Goal: Task Accomplishment & Management: Manage account settings

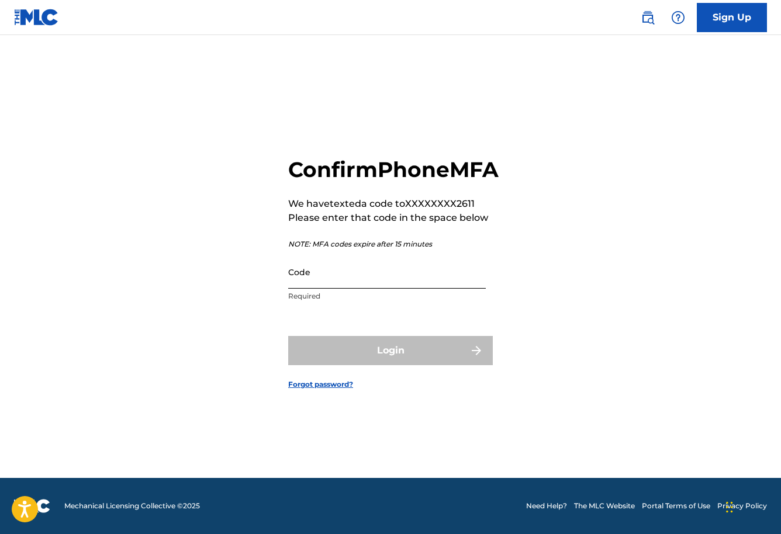
click at [338, 289] on input "Code" at bounding box center [386, 271] width 197 height 33
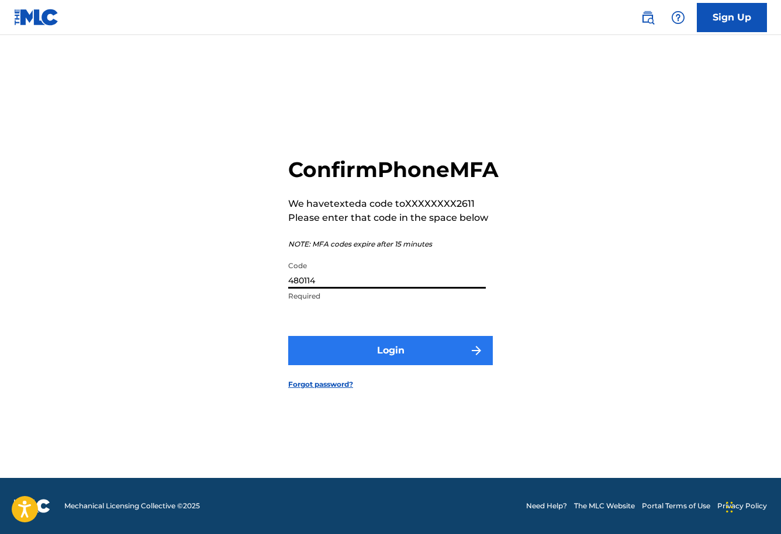
type input "480114"
click at [349, 353] on button "Login" at bounding box center [390, 350] width 204 height 29
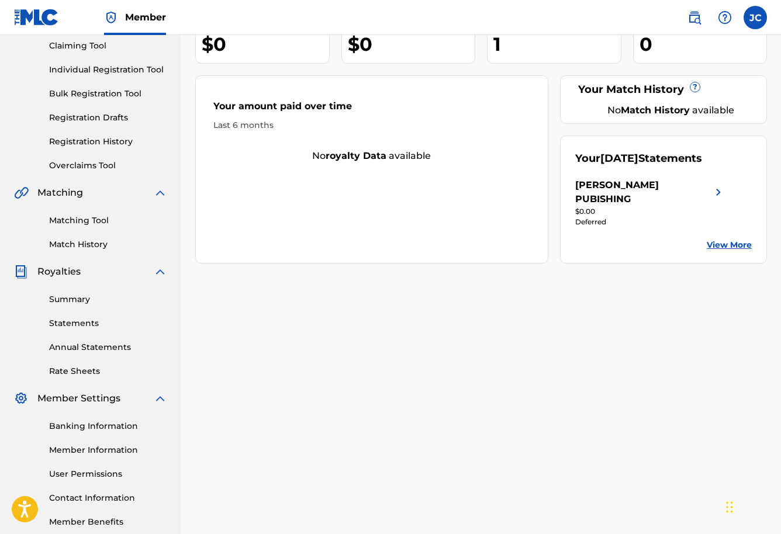
scroll to position [134, 0]
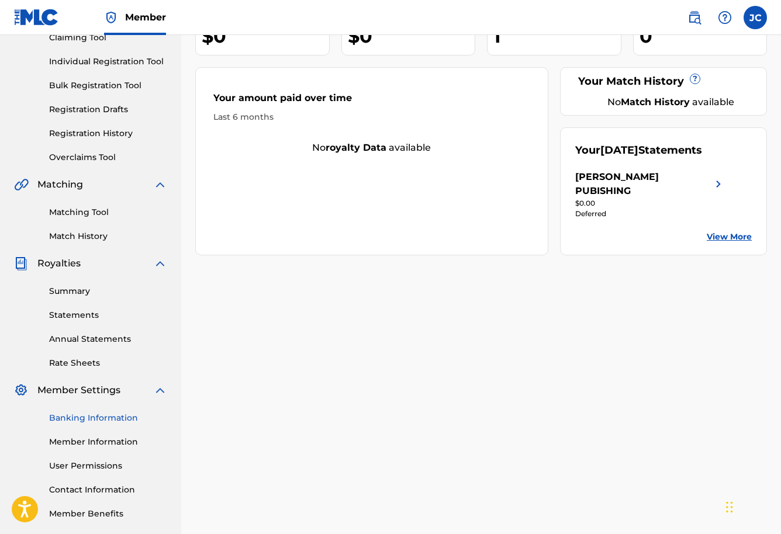
click at [100, 415] on link "Banking Information" at bounding box center [108, 418] width 118 height 12
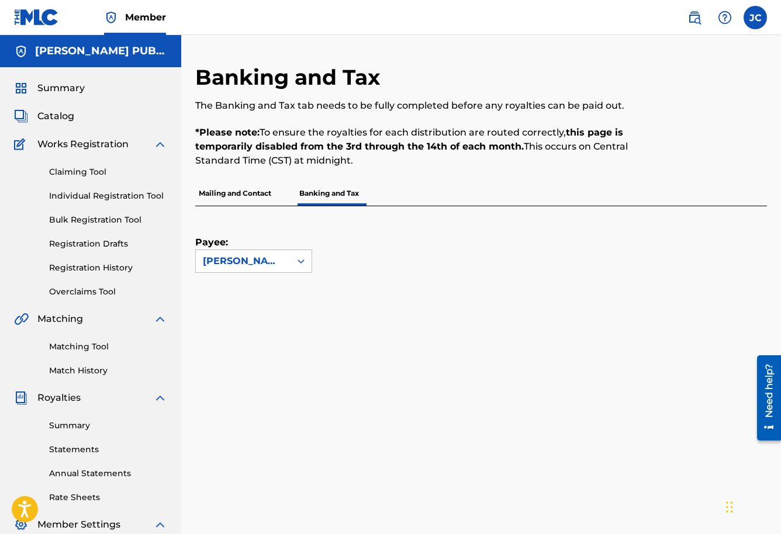
click at [244, 192] on p "Mailing and Contact" at bounding box center [234, 193] width 79 height 25
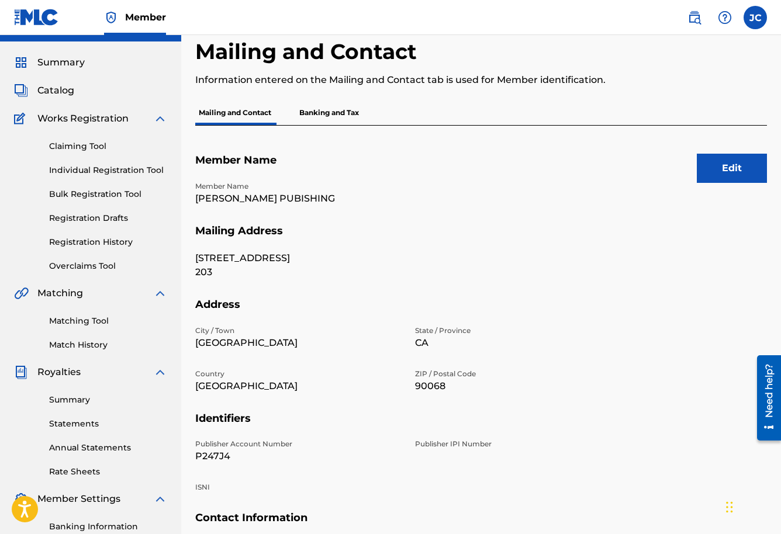
scroll to position [27, 0]
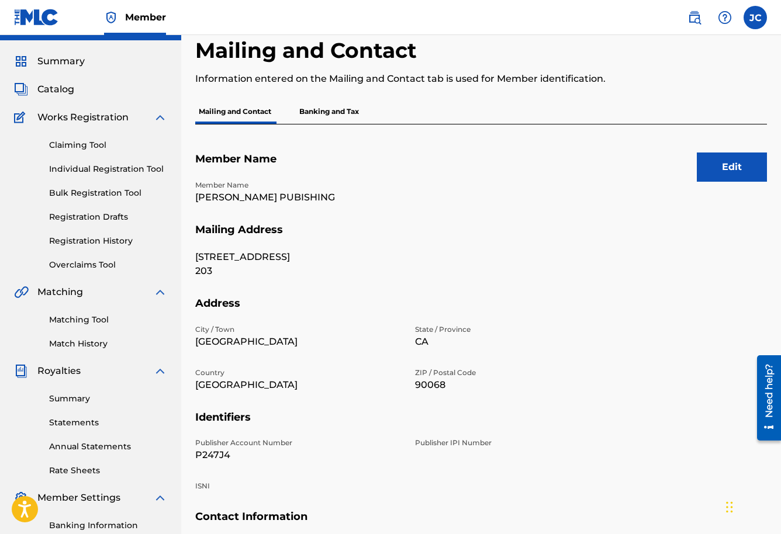
click at [359, 114] on p "Banking and Tax" at bounding box center [329, 111] width 67 height 25
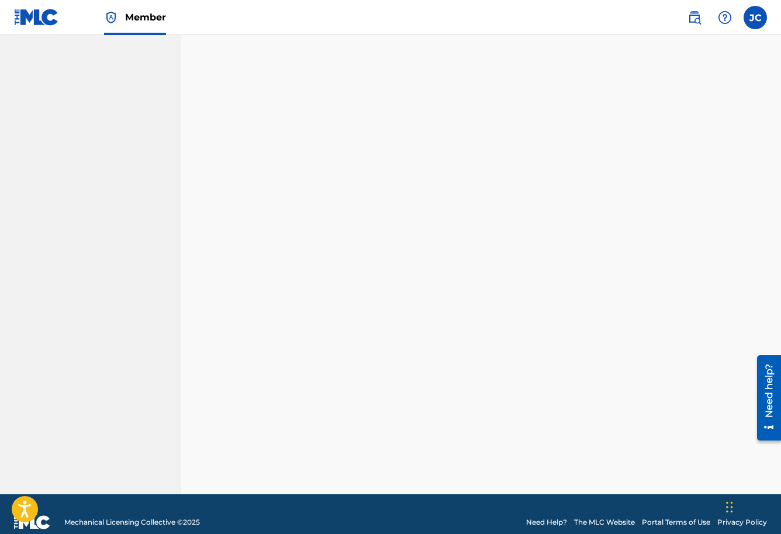
scroll to position [190, 0]
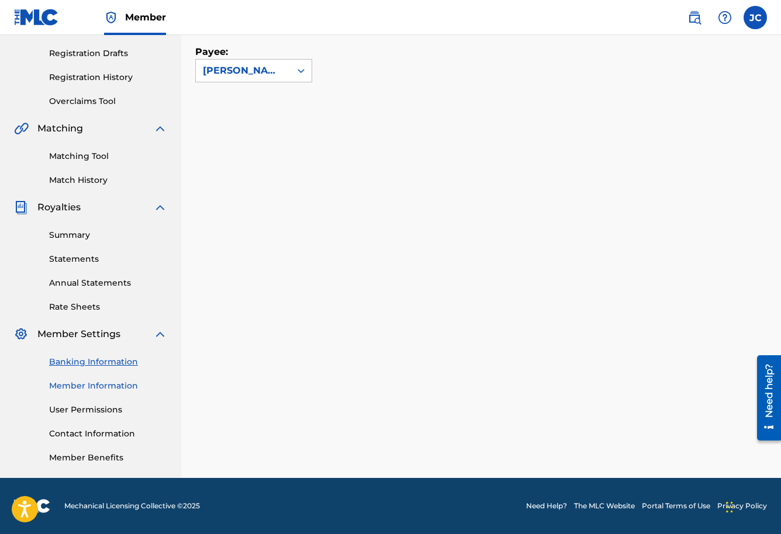
click at [102, 387] on link "Member Information" at bounding box center [108, 386] width 118 height 12
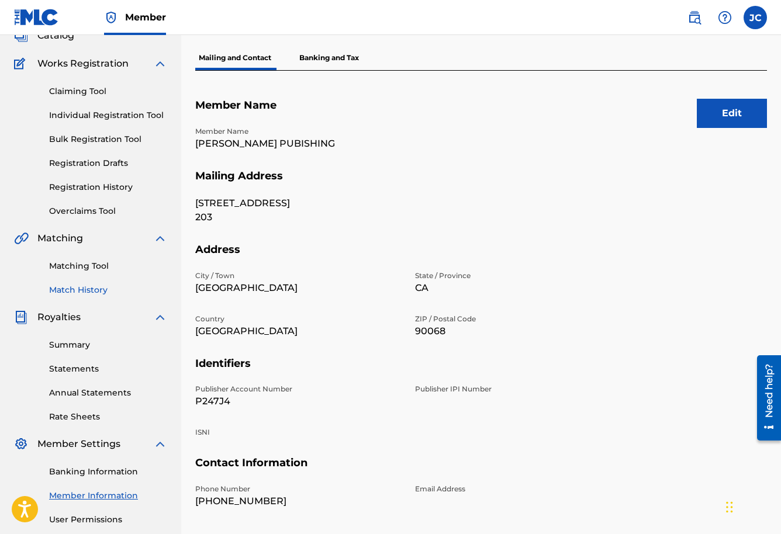
scroll to position [88, 0]
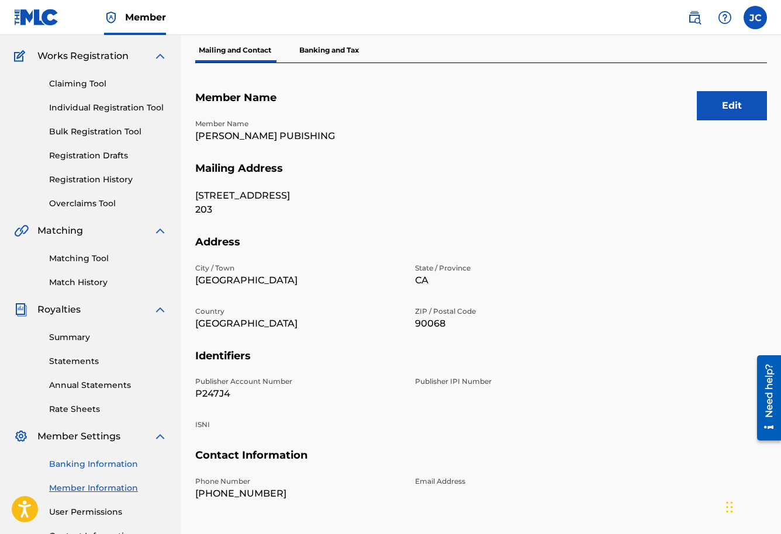
click at [96, 461] on link "Banking Information" at bounding box center [108, 464] width 118 height 12
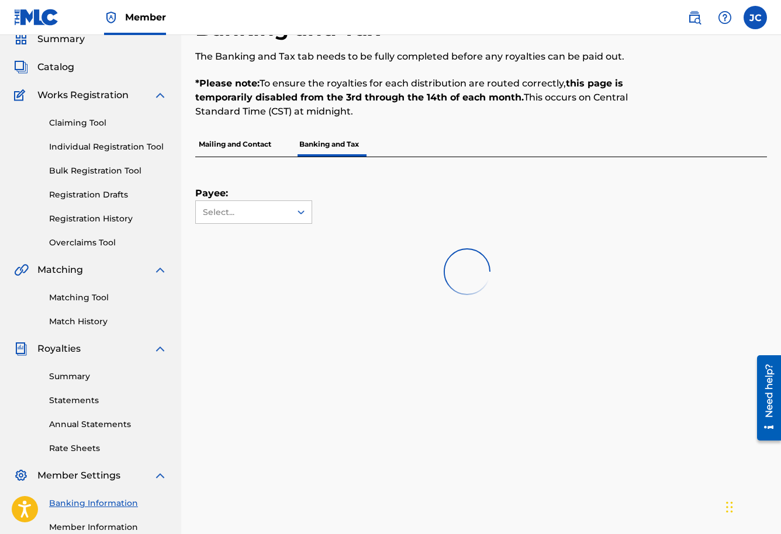
scroll to position [54, 0]
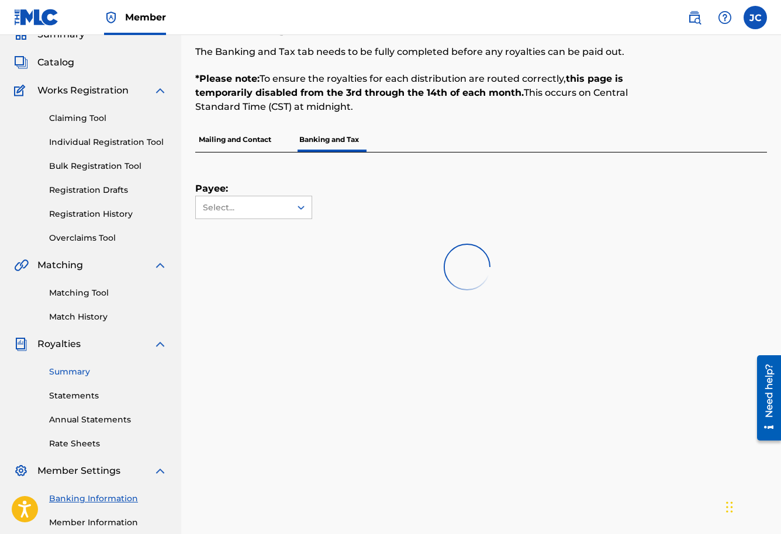
click at [75, 370] on link "Summary" at bounding box center [108, 372] width 118 height 12
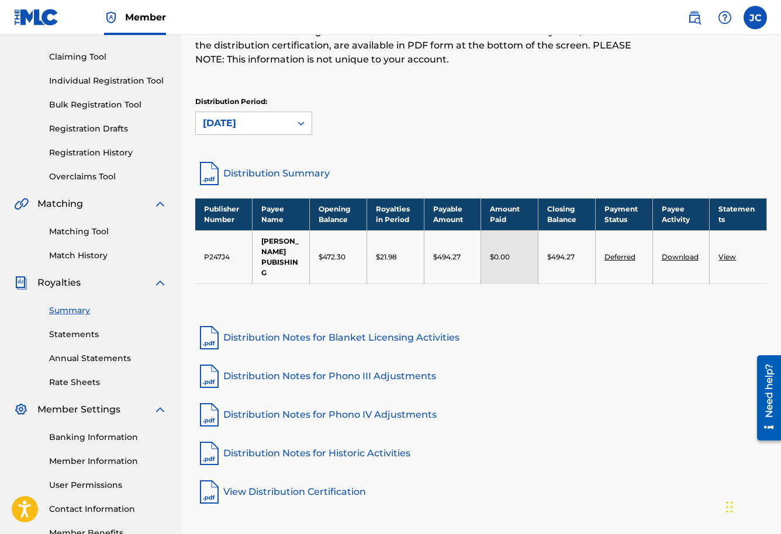
scroll to position [119, 0]
